Goal: Task Accomplishment & Management: Manage account settings

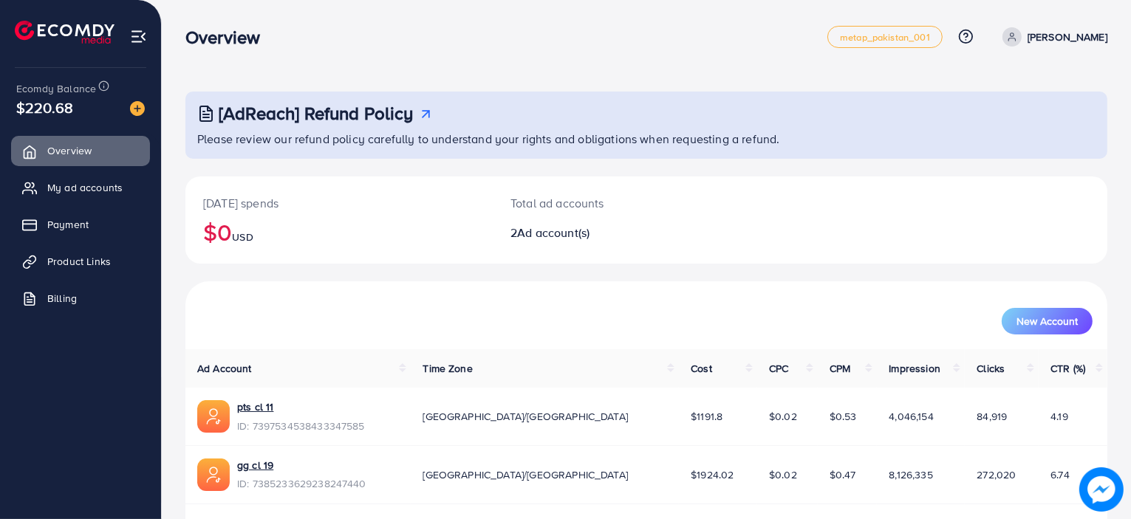
click at [226, 266] on div "Today's spends $0 USD Total ad accounts 2 Ad account(s)" at bounding box center [646, 228] width 922 height 105
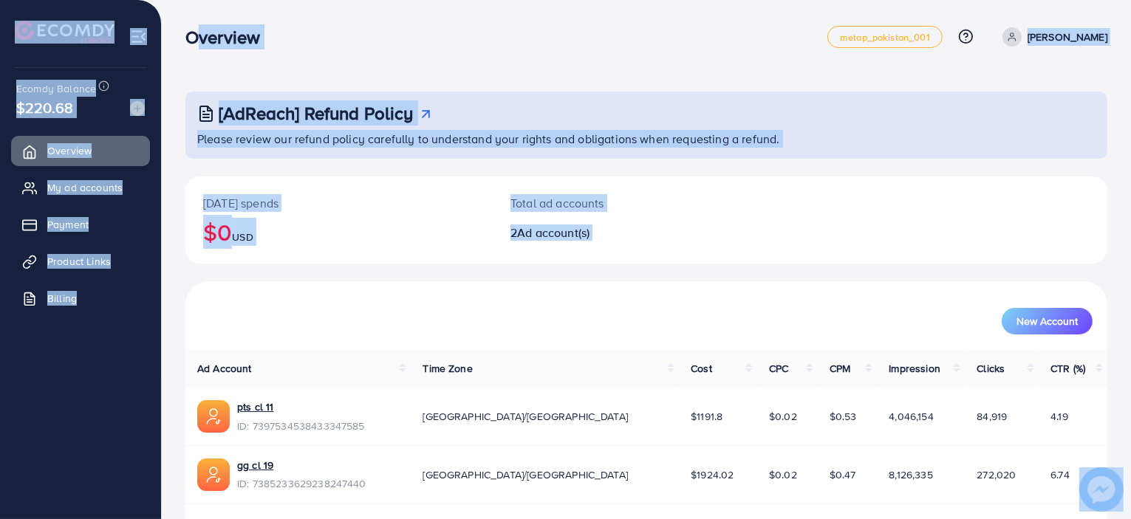
drag, startPoint x: 188, startPoint y: 37, endPoint x: 581, endPoint y: 317, distance: 482.4
click at [581, 317] on div "Overview metap_pakistan_001 Help Center Contact Support Plans and Pricing Term …" at bounding box center [565, 283] width 1131 height 566
click at [581, 317] on div "New Account" at bounding box center [646, 321] width 892 height 27
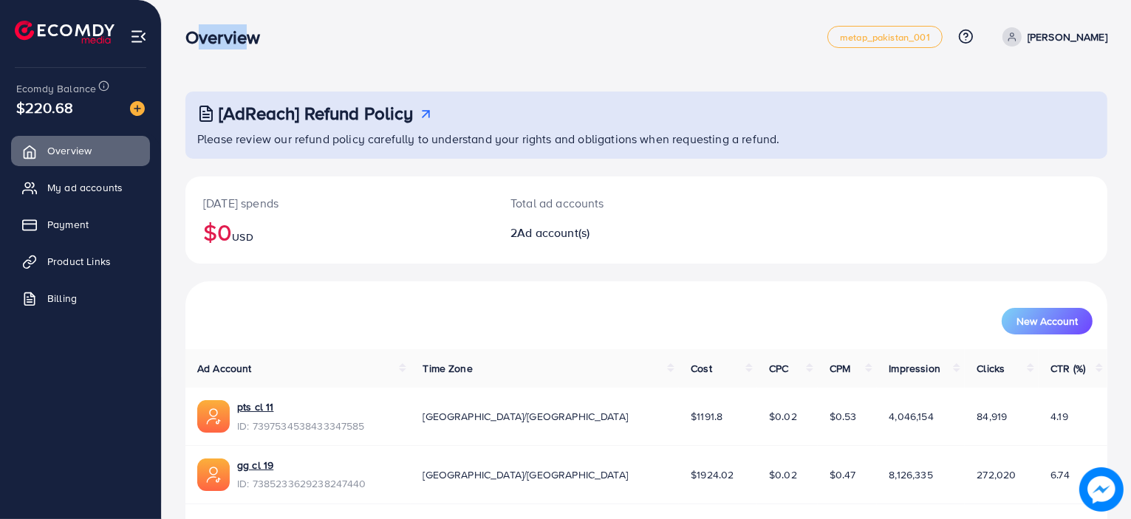
drag, startPoint x: 189, startPoint y: 35, endPoint x: 247, endPoint y: 28, distance: 58.8
click at [247, 28] on h3 "Overview" at bounding box center [228, 37] width 86 height 21
drag, startPoint x: 263, startPoint y: 28, endPoint x: 199, endPoint y: 27, distance: 64.3
click at [199, 27] on h3 "Overview" at bounding box center [228, 37] width 86 height 21
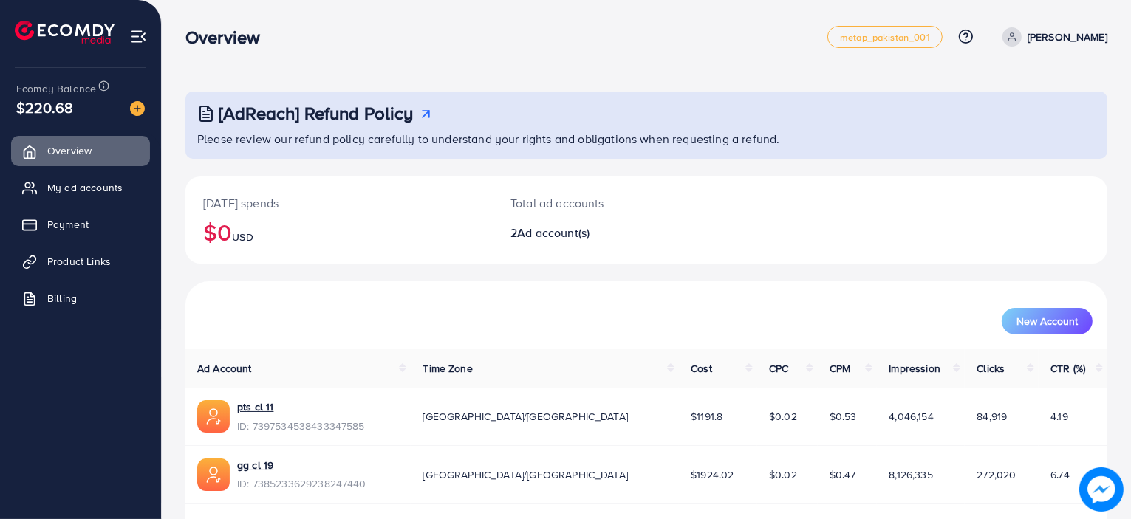
click at [199, 27] on h3 "Overview" at bounding box center [228, 37] width 86 height 21
drag, startPoint x: 187, startPoint y: 29, endPoint x: 248, endPoint y: 32, distance: 61.4
click at [248, 32] on h3 "Overview" at bounding box center [228, 37] width 86 height 21
click at [86, 188] on span "My ad accounts" at bounding box center [88, 187] width 75 height 15
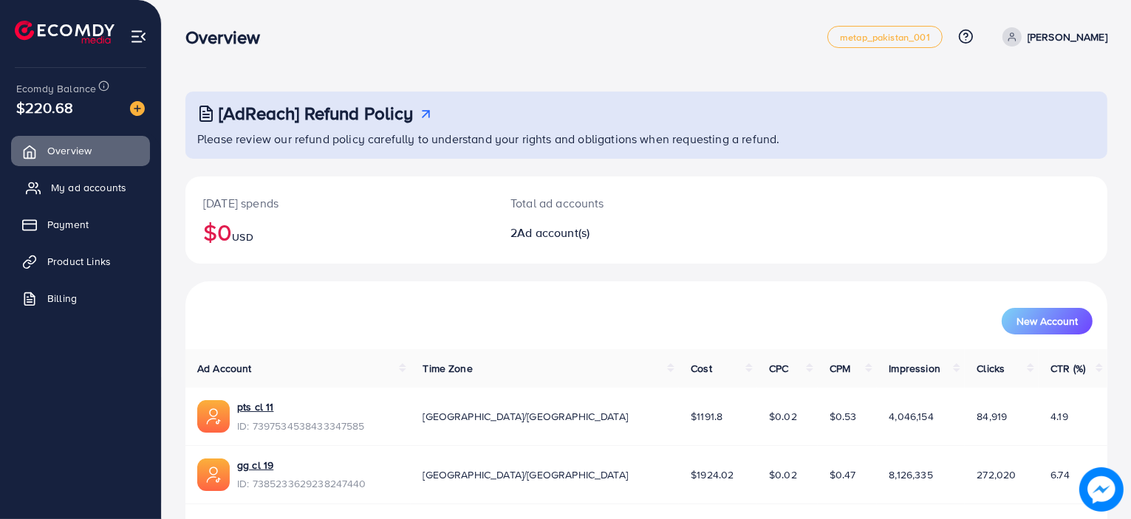
click at [86, 188] on span "My ad accounts" at bounding box center [88, 187] width 75 height 15
click at [230, 44] on h3 "Overview" at bounding box center [228, 37] width 86 height 21
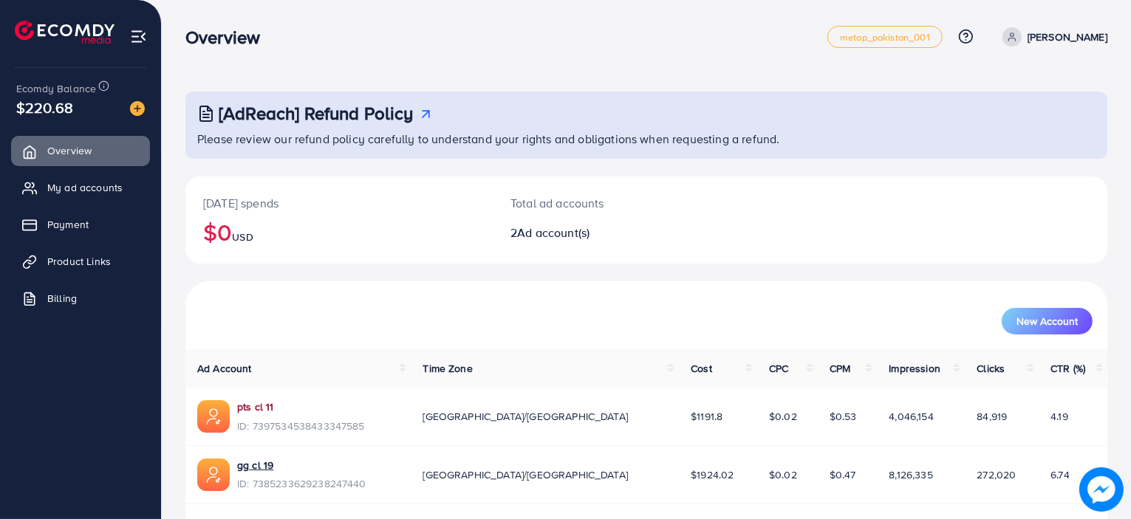
click at [267, 402] on link "pts cl 11" at bounding box center [301, 407] width 128 height 15
click at [78, 196] on link "My ad accounts" at bounding box center [80, 188] width 139 height 30
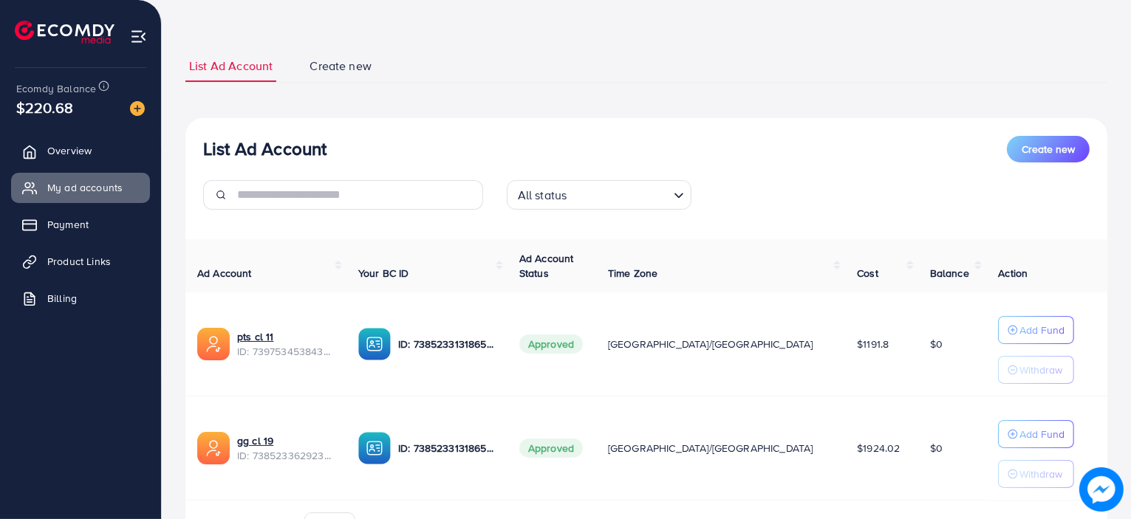
scroll to position [145, 0]
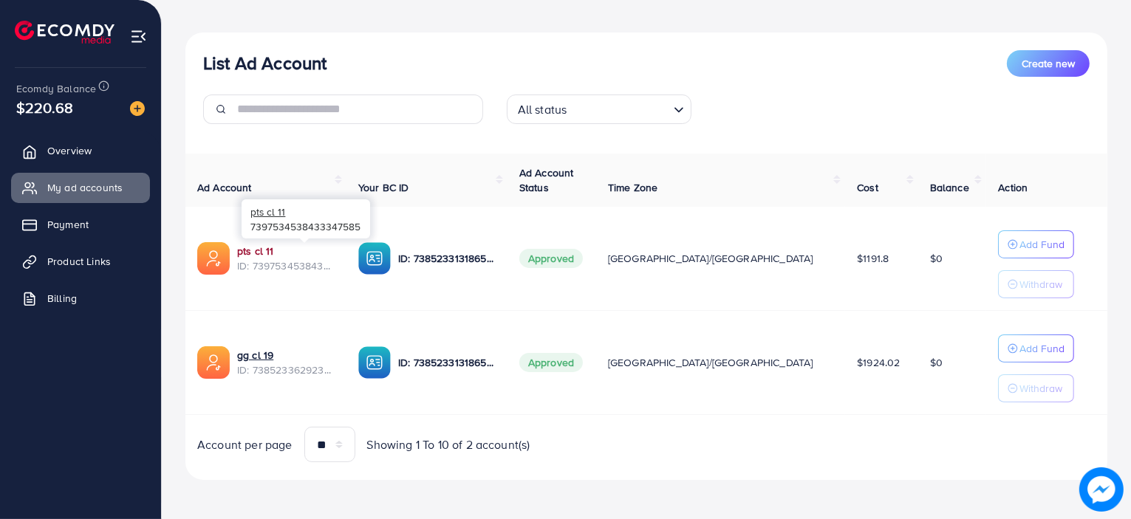
click at [256, 253] on link "pts cl 11" at bounding box center [285, 251] width 97 height 15
click at [257, 349] on link "gg cl 19" at bounding box center [285, 355] width 97 height 15
click at [264, 242] on div "pts cl 11 ID: 7397534538433347585" at bounding box center [265, 258] width 137 height 32
click at [264, 250] on link "pts cl 11" at bounding box center [285, 251] width 97 height 15
click at [1019, 253] on button "Add Fund" at bounding box center [1036, 244] width 76 height 28
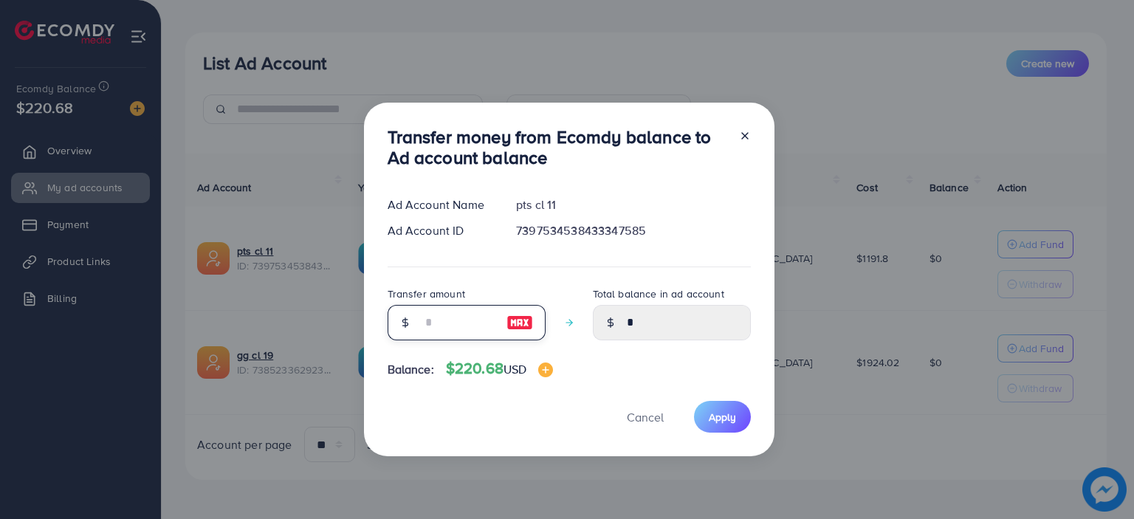
click at [470, 311] on input "number" at bounding box center [459, 322] width 74 height 35
type input "*"
type input "****"
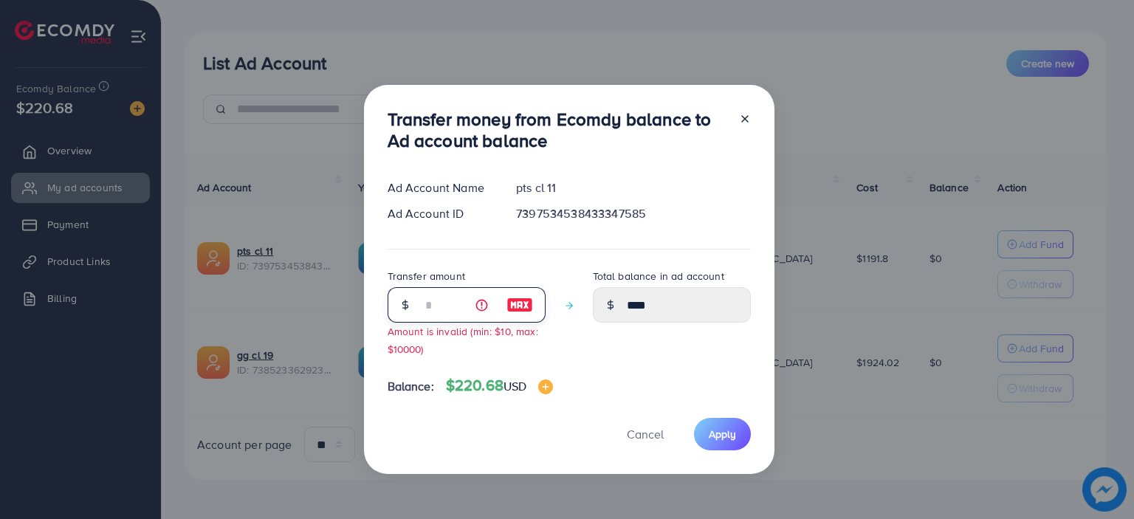
type input "**"
type input "*****"
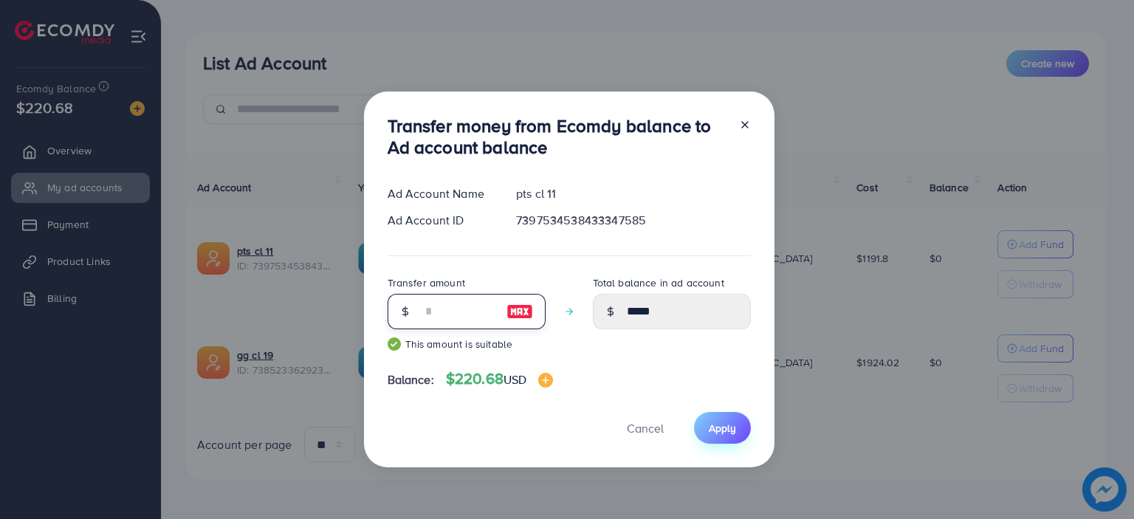
type input "**"
click at [743, 427] on button "Apply" at bounding box center [722, 428] width 57 height 32
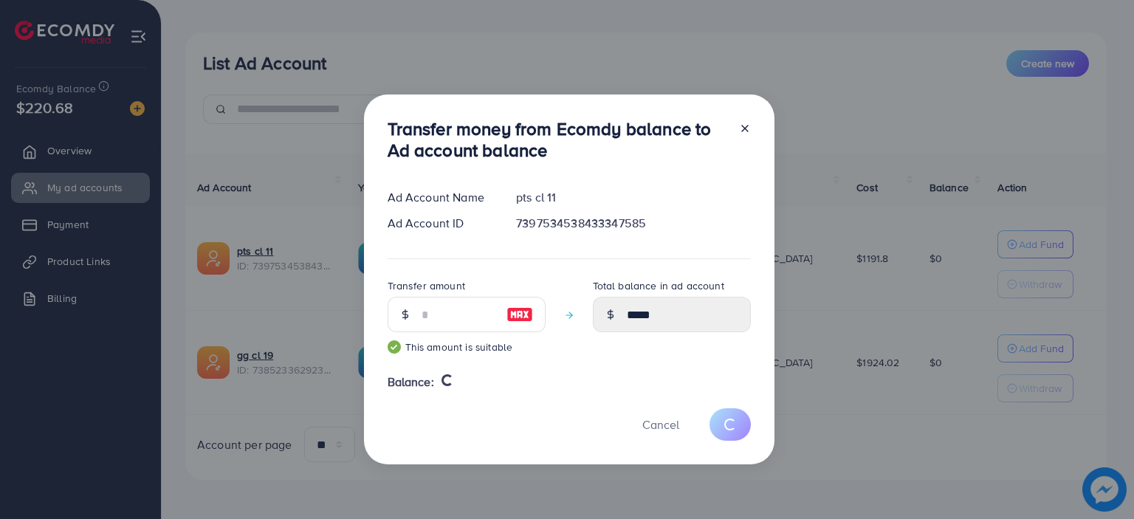
type input "*"
